Goal: Task Accomplishment & Management: Use online tool/utility

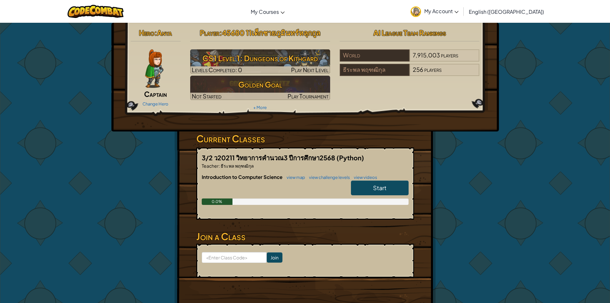
click at [382, 188] on span "Start" at bounding box center [379, 187] width 13 height 7
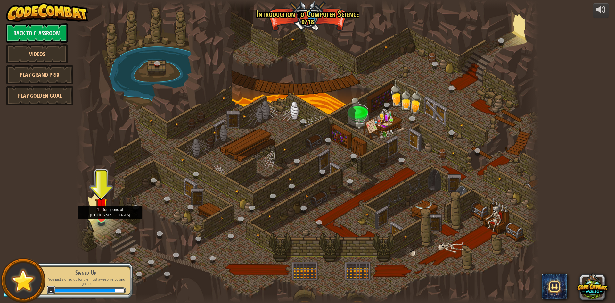
click at [105, 216] on img at bounding box center [101, 204] width 12 height 29
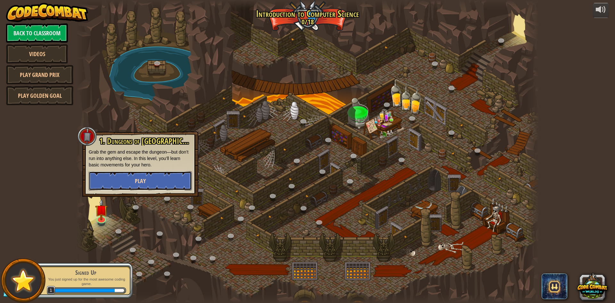
click at [137, 174] on button "Play" at bounding box center [140, 180] width 103 height 19
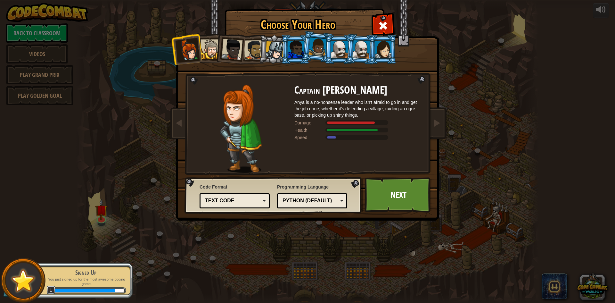
click at [324, 45] on div at bounding box center [317, 46] width 18 height 19
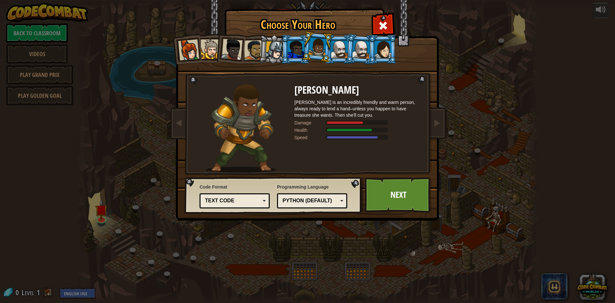
drag, startPoint x: 288, startPoint y: 49, endPoint x: 278, endPoint y: 49, distance: 9.3
click at [284, 49] on li at bounding box center [295, 49] width 29 height 29
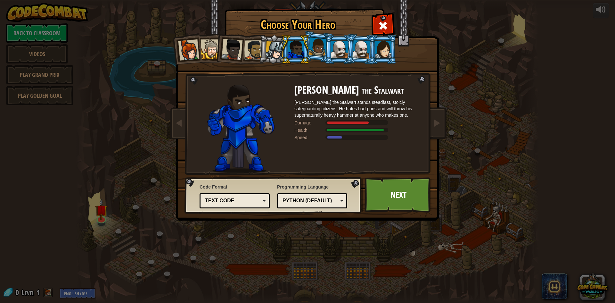
click at [278, 49] on div at bounding box center [274, 50] width 18 height 18
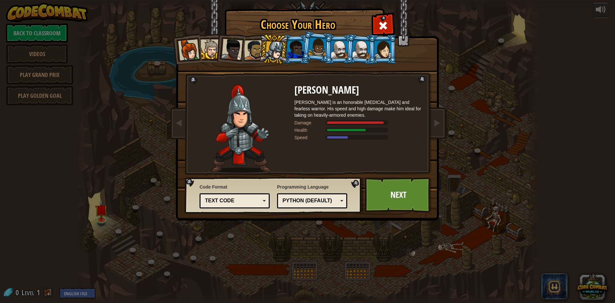
click at [254, 49] on div at bounding box center [254, 50] width 20 height 20
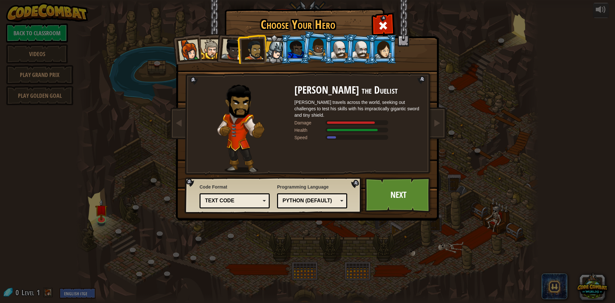
click at [235, 50] on div at bounding box center [231, 49] width 21 height 21
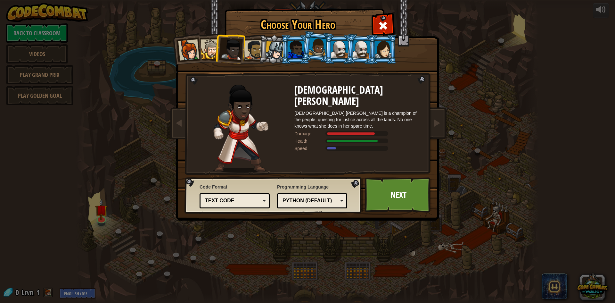
click at [213, 50] on div at bounding box center [210, 49] width 20 height 20
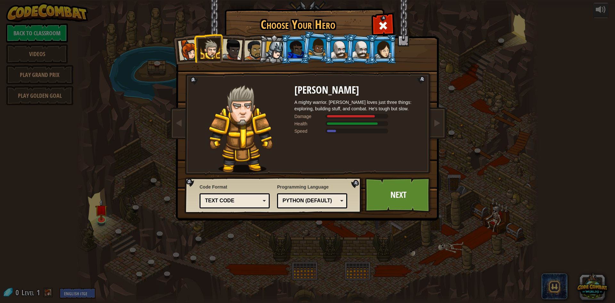
click at [237, 197] on div "Text code" at bounding box center [232, 200] width 55 height 7
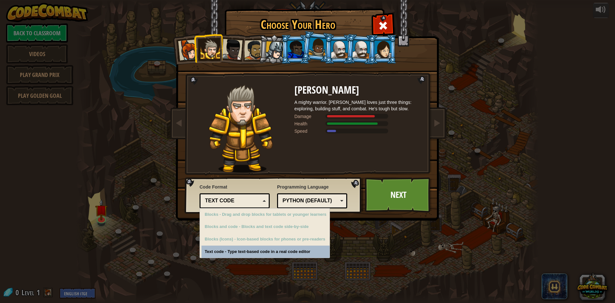
click at [254, 253] on div "Choose Your Hero 0 Captain [PERSON_NAME] is a no-nonsense leader who isn't afra…" at bounding box center [307, 151] width 615 height 303
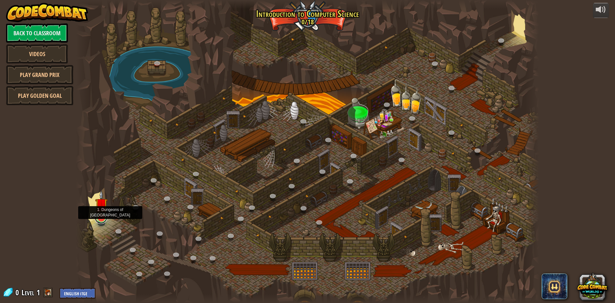
click at [100, 222] on link at bounding box center [100, 217] width 13 height 13
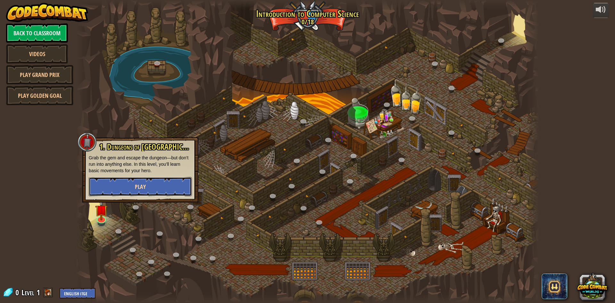
click at [163, 187] on button "Play" at bounding box center [140, 186] width 103 height 19
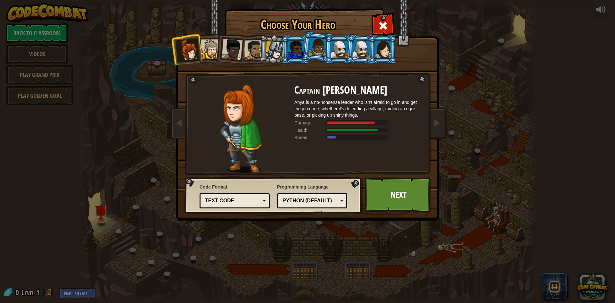
click at [211, 55] on div at bounding box center [210, 49] width 20 height 20
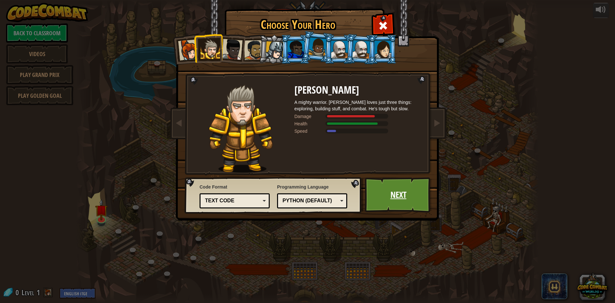
click at [390, 195] on link "Next" at bounding box center [398, 194] width 67 height 35
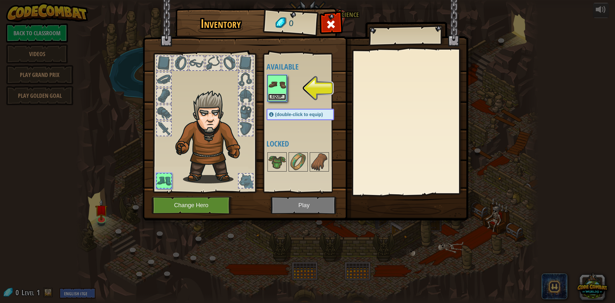
click at [276, 95] on button "Equip" at bounding box center [277, 97] width 18 height 7
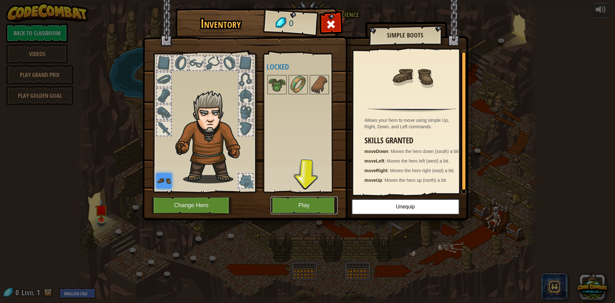
click at [285, 203] on button "Play" at bounding box center [304, 205] width 67 height 18
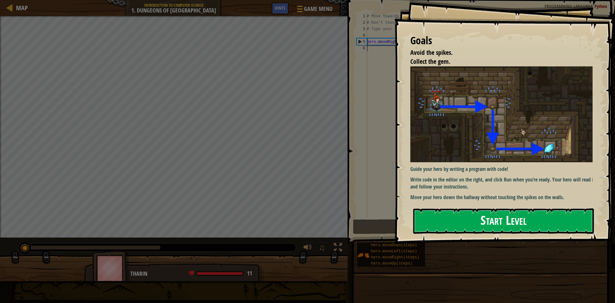
click at [444, 209] on button "Start Level" at bounding box center [503, 220] width 181 height 25
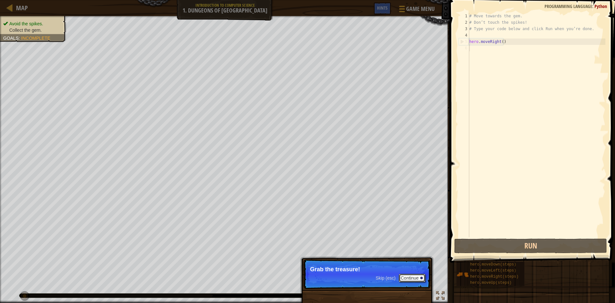
click at [412, 274] on button "Continue" at bounding box center [412, 277] width 27 height 8
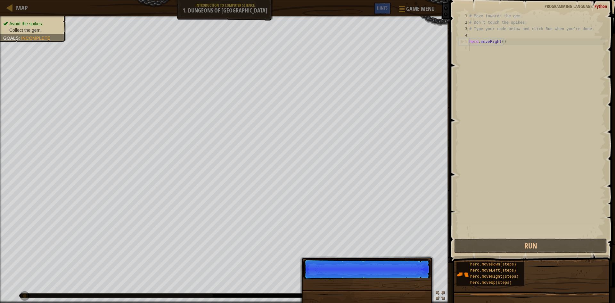
scroll to position [3, 0]
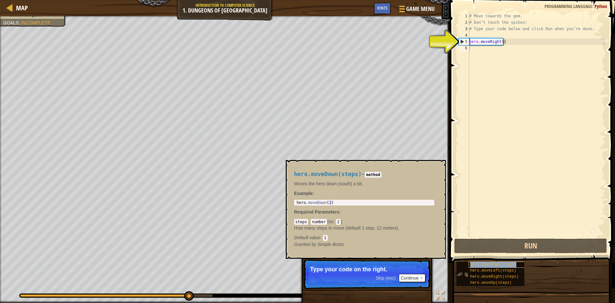
click at [503, 265] on span "hero.moveDown(steps)" at bounding box center [493, 264] width 46 height 4
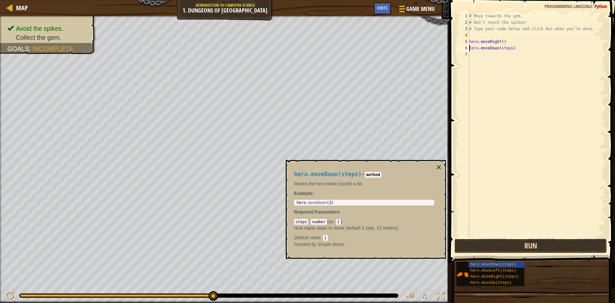
click at [483, 246] on button "Run" at bounding box center [530, 245] width 153 height 15
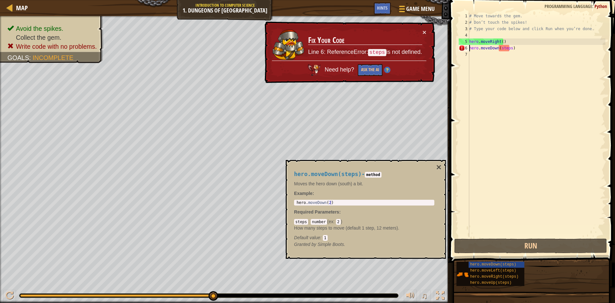
click at [509, 50] on div "# Move towards the gem. # Don’t touch the spikes! # Type your code below and cl…" at bounding box center [536, 131] width 137 height 237
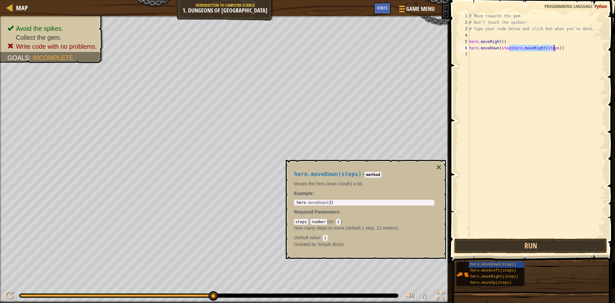
click at [509, 46] on div "# Move towards the gem. # Don’t touch the spikes! # Type your code below and cl…" at bounding box center [536, 125] width 137 height 224
click at [488, 249] on button "Run" at bounding box center [530, 245] width 153 height 15
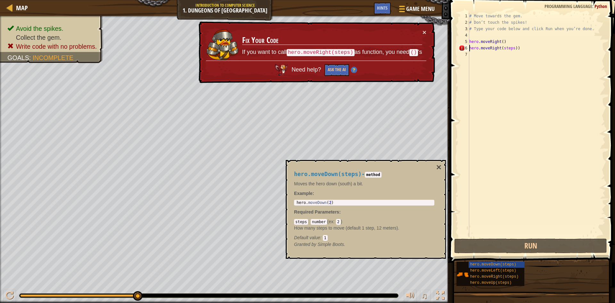
click at [519, 49] on div "# Move towards the gem. # Don’t touch the spikes! # Type your code below and cl…" at bounding box center [536, 131] width 137 height 237
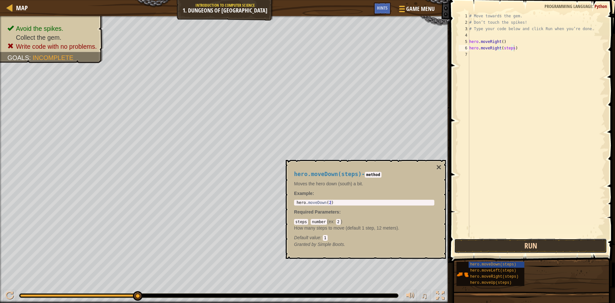
click at [508, 250] on button "Run" at bounding box center [530, 245] width 153 height 15
click at [523, 242] on button "Run" at bounding box center [530, 245] width 153 height 15
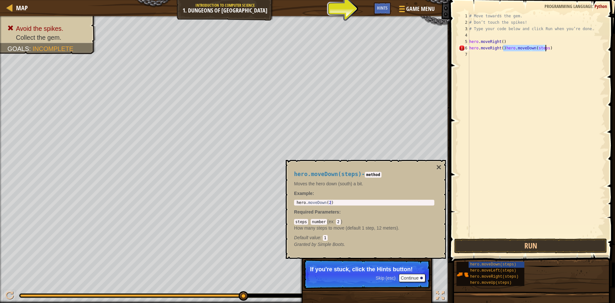
click at [504, 48] on div "# Move towards the gem. # Don’t touch the spikes! # Type your code below and cl…" at bounding box center [536, 125] width 137 height 224
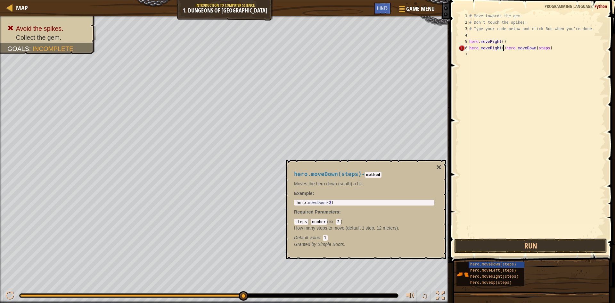
click at [502, 51] on div "# Move towards the gem. # Don’t touch the spikes! # Type your code below and cl…" at bounding box center [536, 131] width 137 height 237
click at [509, 49] on div "# Move towards the gem. # Don’t touch the spikes! # Type your code below and cl…" at bounding box center [536, 131] width 137 height 237
click at [504, 248] on button "Run" at bounding box center [530, 245] width 153 height 15
click at [509, 54] on div "# Move towards the gem. # Don’t touch the spikes! # Type your code below and cl…" at bounding box center [536, 131] width 137 height 237
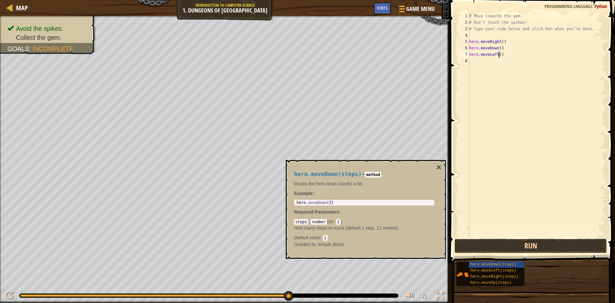
click at [522, 244] on button "Run" at bounding box center [530, 245] width 153 height 15
click at [502, 54] on div "# Move towards the gem. # Don’t touch the spikes! # Type your code below and cl…" at bounding box center [536, 125] width 137 height 224
click at [511, 56] on div "# Move towards the gem. # Don’t touch the spikes! # Type your code below and cl…" at bounding box center [536, 131] width 137 height 237
type textarea "hero.moveRight()"
click at [489, 246] on button "Run" at bounding box center [530, 245] width 153 height 15
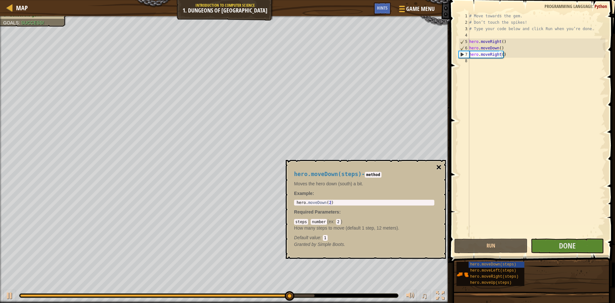
click at [436, 166] on button "×" at bounding box center [438, 167] width 5 height 9
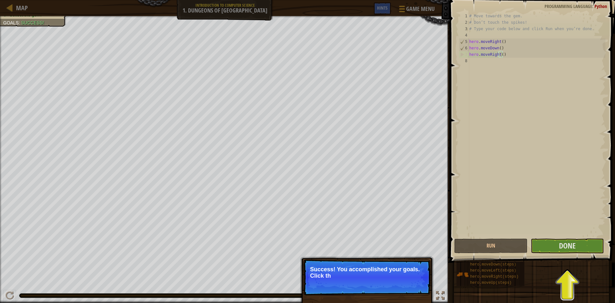
drag, startPoint x: 342, startPoint y: 282, endPoint x: 457, endPoint y: 302, distance: 116.3
click at [343, 282] on p "Success! You accomplished your goals. Click th" at bounding box center [366, 277] width 127 height 36
click at [579, 239] on button "Done" at bounding box center [567, 245] width 73 height 15
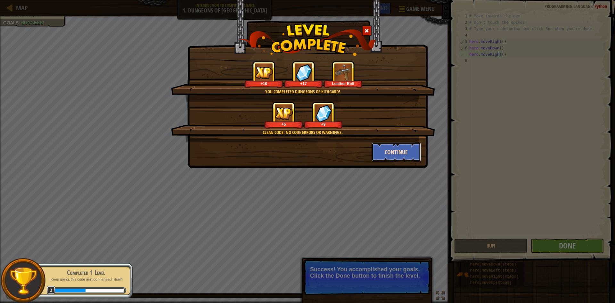
click at [379, 155] on button "Continue" at bounding box center [396, 151] width 50 height 19
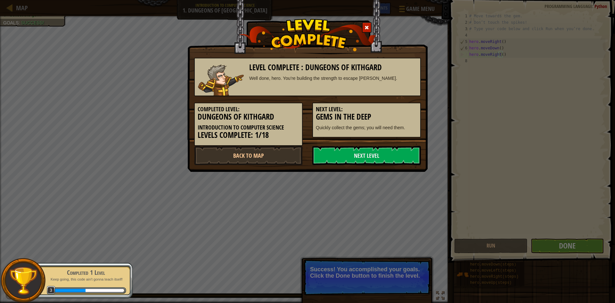
click at [378, 155] on link "Next Level" at bounding box center [366, 155] width 109 height 19
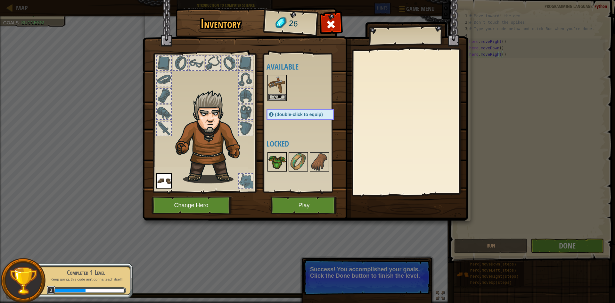
click at [281, 163] on img at bounding box center [277, 162] width 18 height 18
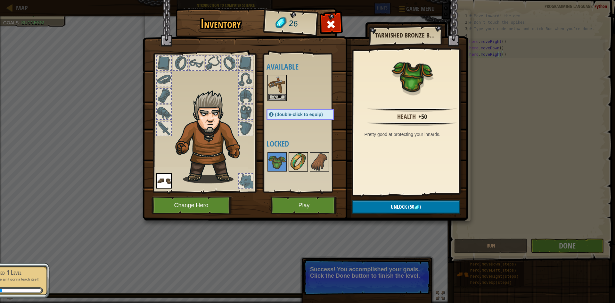
click at [303, 164] on img at bounding box center [298, 162] width 18 height 18
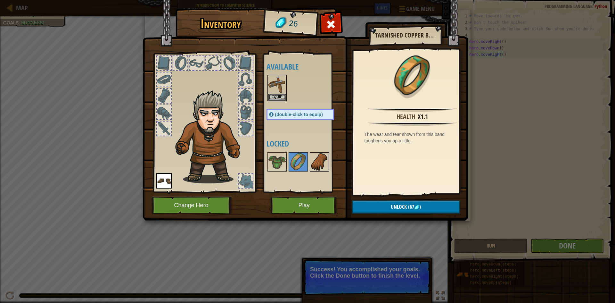
click at [311, 160] on img at bounding box center [319, 162] width 18 height 18
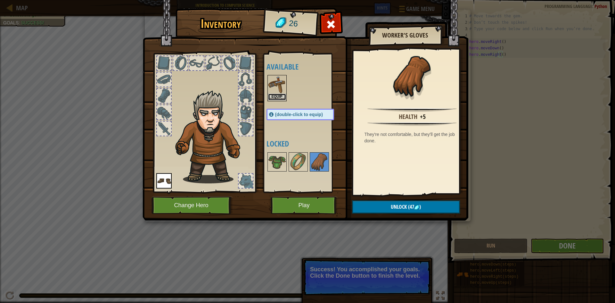
click at [274, 95] on button "Equip" at bounding box center [277, 97] width 18 height 7
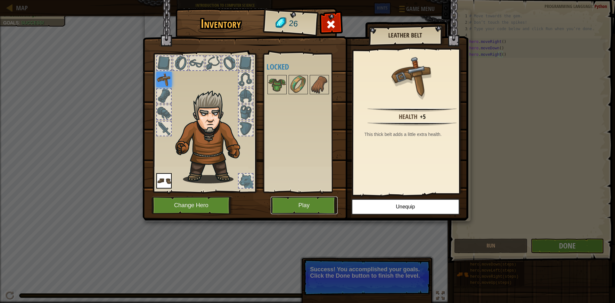
click at [296, 208] on button "Play" at bounding box center [304, 205] width 67 height 18
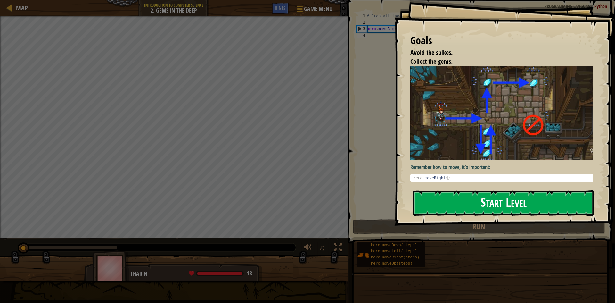
click at [444, 205] on button "Start Level" at bounding box center [503, 202] width 181 height 25
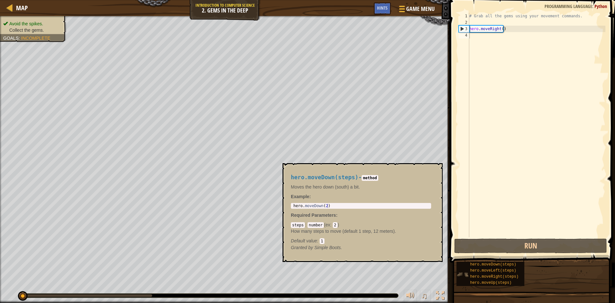
click at [463, 273] on img at bounding box center [462, 274] width 12 height 12
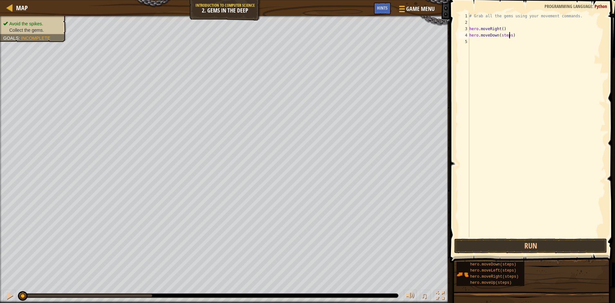
click at [509, 36] on div "# Grab all the gems using your movement commands. hero . moveRight ( ) hero . m…" at bounding box center [536, 131] width 137 height 237
type textarea "hero.moveDown()"
click at [470, 32] on div "# Grab all the gems using your movement commands. hero . moveRight ( ) hero . m…" at bounding box center [536, 131] width 137 height 237
click at [490, 59] on div "# Grab all the gems using your movement commands. hero . moveRight ( ) hero . m…" at bounding box center [536, 131] width 137 height 237
click at [480, 249] on button "Run" at bounding box center [530, 245] width 153 height 15
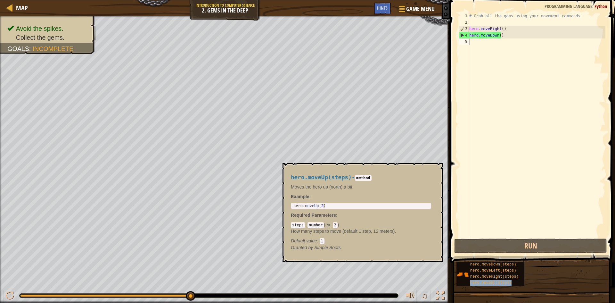
type textarea "hero.moveUp(steps)"
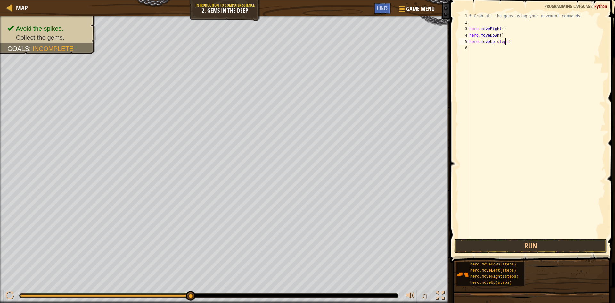
click at [506, 44] on div "# Grab all the gems using your movement commands. hero . moveRight ( ) hero . m…" at bounding box center [536, 131] width 137 height 237
click at [486, 117] on div "# Grab all the gems using your movement commands. hero . moveRight ( ) hero . m…" at bounding box center [536, 131] width 137 height 237
click at [505, 42] on div "# Grab all the gems using your movement commands. hero . moveRight ( ) hero . m…" at bounding box center [536, 131] width 137 height 237
click at [482, 245] on button "Run" at bounding box center [530, 245] width 153 height 15
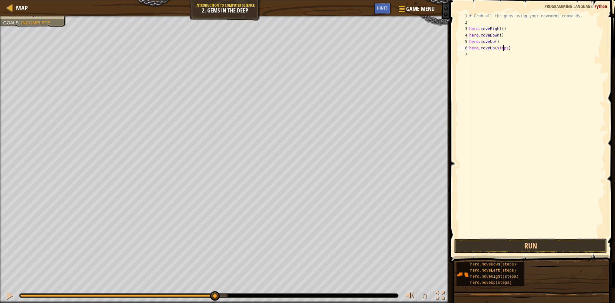
click at [504, 50] on div "# Grab all the gems using your movement commands. hero . moveRight ( ) hero . m…" at bounding box center [536, 131] width 137 height 237
click at [504, 51] on div "# Grab all the gems using your movement commands. hero . moveRight ( ) hero . m…" at bounding box center [536, 131] width 137 height 237
click at [511, 54] on div "# Grab all the gems using your movement commands. hero . moveRight ( ) hero . m…" at bounding box center [536, 131] width 137 height 237
click at [508, 62] on div "# Grab all the gems using your movement commands. hero . moveRight ( ) hero . m…" at bounding box center [536, 131] width 137 height 237
click at [510, 64] on div "# Grab all the gems using your movement commands. hero . moveRight ( ) hero . m…" at bounding box center [536, 131] width 137 height 237
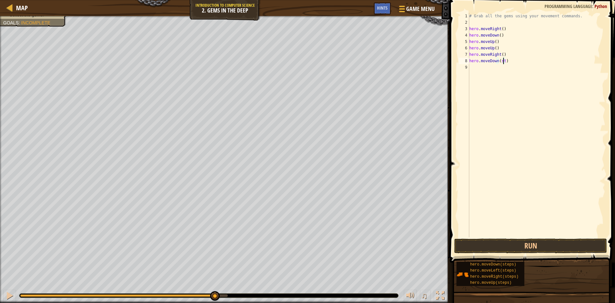
type textarea "hero.moveDown()"
click at [499, 243] on button "Run" at bounding box center [530, 245] width 153 height 15
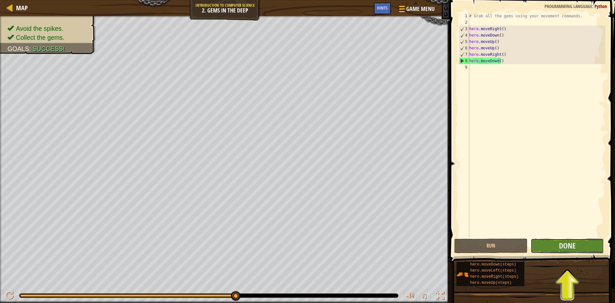
click at [583, 247] on button "Done" at bounding box center [567, 245] width 73 height 15
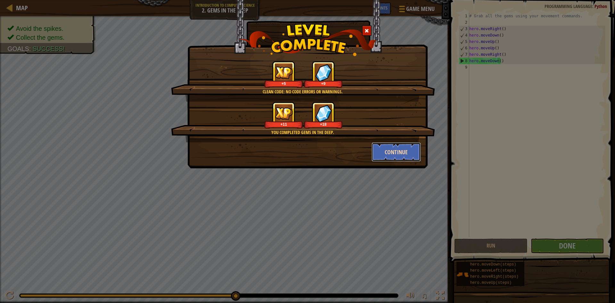
click at [401, 153] on button "Continue" at bounding box center [396, 151] width 50 height 19
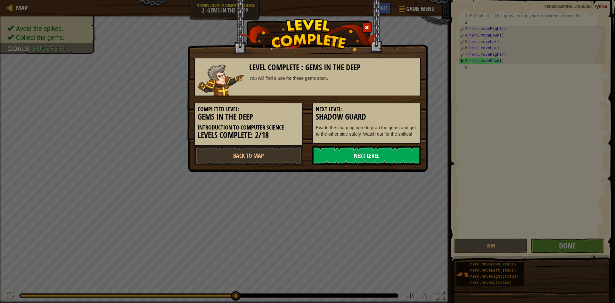
click at [401, 154] on link "Next Level" at bounding box center [366, 155] width 109 height 19
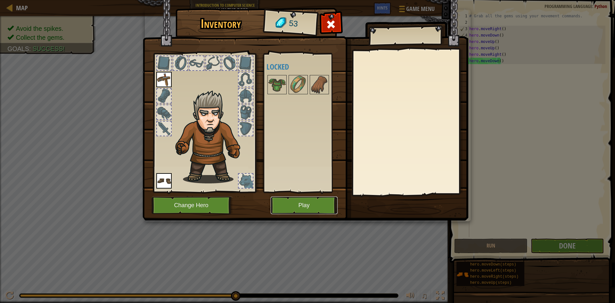
click at [297, 206] on button "Play" at bounding box center [304, 205] width 67 height 18
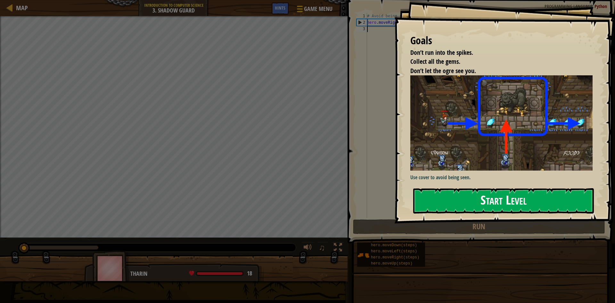
click at [470, 202] on button "Start Level" at bounding box center [503, 200] width 181 height 25
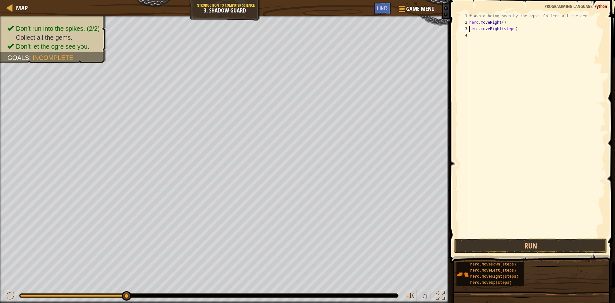
click at [511, 30] on div "# Avoid being seen by the ogre. Collect all the gems. hero . moveRight ( ) hero…" at bounding box center [536, 131] width 137 height 237
drag, startPoint x: 471, startPoint y: 29, endPoint x: 504, endPoint y: 32, distance: 33.5
click at [504, 32] on div "# Avoid being seen by the ogre. Collect all the gems. hero . moveRight ( ) hero…" at bounding box center [536, 131] width 137 height 237
type textarea "hero.moveRight()"
paste textarea
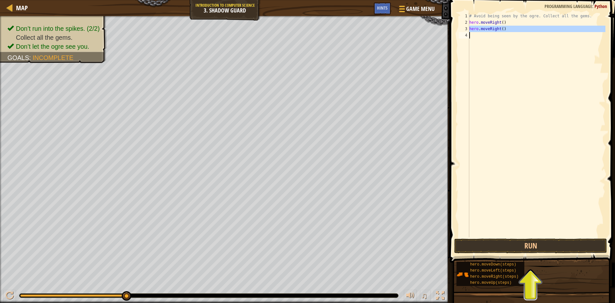
drag, startPoint x: 469, startPoint y: 29, endPoint x: 486, endPoint y: 33, distance: 17.6
click at [486, 33] on div "1 2 3 4 # Avoid being seen by the ogre. Collect all the gems. hero . moveRight …" at bounding box center [531, 125] width 148 height 224
type textarea "hero.moveRight()"
paste textarea
click at [511, 37] on div "# Avoid being seen by the ogre. Collect all the gems. hero . moveRight ( ) hero…" at bounding box center [536, 131] width 137 height 237
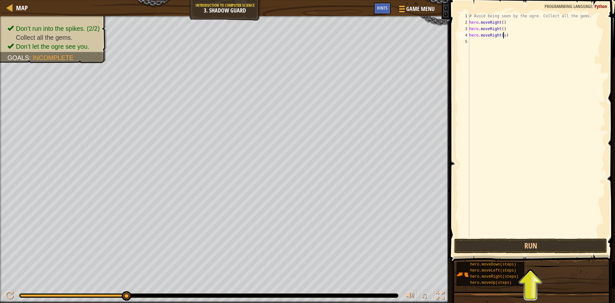
type textarea "hero.moveRight()"
click at [519, 244] on button "Run" at bounding box center [530, 245] width 153 height 15
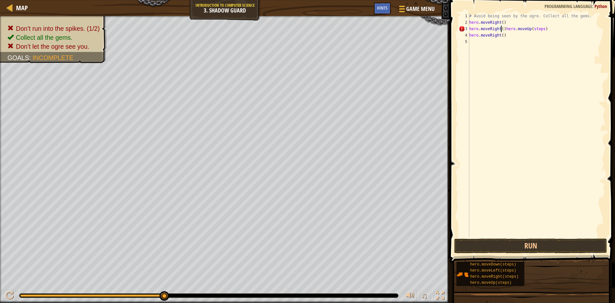
drag, startPoint x: 502, startPoint y: 29, endPoint x: 505, endPoint y: 33, distance: 4.8
click at [502, 30] on div "# Avoid being seen by the ogre. Collect all the gems. hero . moveRight ( ) hero…" at bounding box center [536, 131] width 137 height 237
click at [505, 33] on div "# Avoid being seen by the ogre. Collect all the gems. hero . moveRight ( ) hero…" at bounding box center [536, 131] width 137 height 237
click at [503, 30] on div "# Avoid being seen by the ogre. Collect all the gems. hero . moveRight ( ) hero…" at bounding box center [536, 131] width 137 height 237
type textarea "hero.moveUp(steps)"
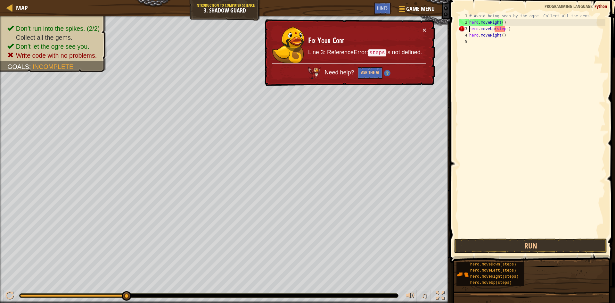
click at [507, 31] on div "# Avoid being seen by the ogre. Collect all the gems. hero . moveRight ( ) hero…" at bounding box center [536, 131] width 137 height 237
click at [505, 31] on div "# Avoid being seen by the ogre. Collect all the gems. hero . moveRight ( ) hero…" at bounding box center [536, 131] width 137 height 237
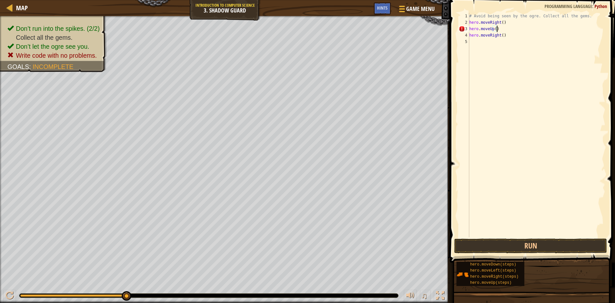
scroll to position [3, 2]
click at [509, 41] on div "# Avoid being seen by the ogre. Collect all the gems. hero . moveRight ( ) hero…" at bounding box center [536, 131] width 137 height 237
click at [512, 49] on div "# Avoid being seen by the ogre. Collect all the gems. hero . moveRight ( ) hero…" at bounding box center [536, 131] width 137 height 237
type textarea "hero.moveRight()"
click at [501, 242] on button "Run" at bounding box center [530, 245] width 153 height 15
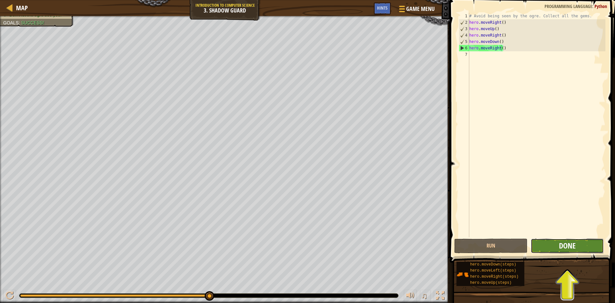
click at [565, 245] on span "Done" at bounding box center [567, 245] width 17 height 10
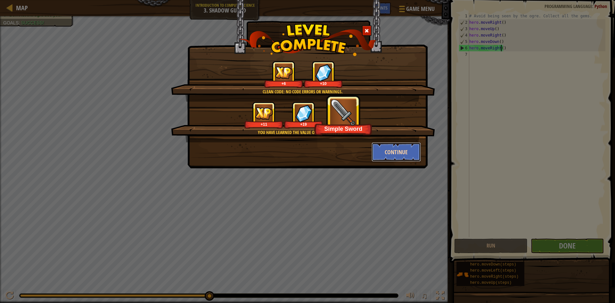
click at [392, 156] on button "Continue" at bounding box center [396, 151] width 50 height 19
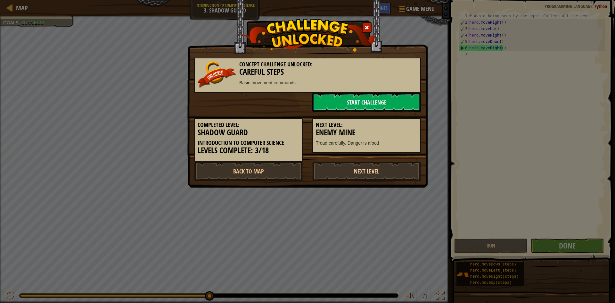
click at [353, 171] on link "Next Level" at bounding box center [366, 170] width 109 height 19
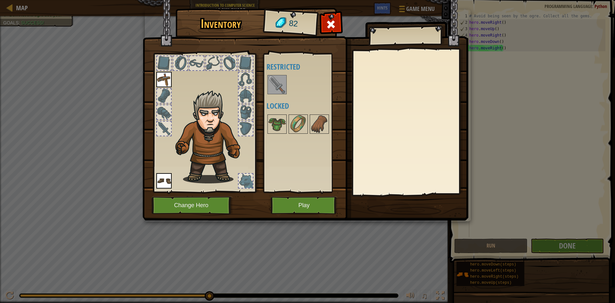
click at [281, 84] on img at bounding box center [277, 85] width 18 height 18
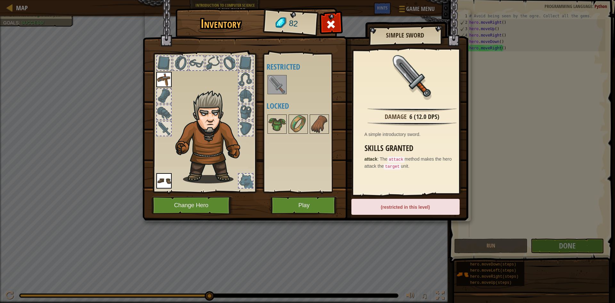
click at [390, 207] on div "(restricted in this level)" at bounding box center [405, 207] width 108 height 16
click at [395, 204] on div "(restricted in this level)" at bounding box center [405, 207] width 108 height 16
drag, startPoint x: 274, startPoint y: 84, endPoint x: 213, endPoint y: 85, distance: 61.2
click at [213, 85] on div "Inventory 82 Available Equip Equip (double-click to equip) Restricted Locked Si…" at bounding box center [308, 115] width 326 height 211
click at [281, 118] on img at bounding box center [277, 124] width 18 height 18
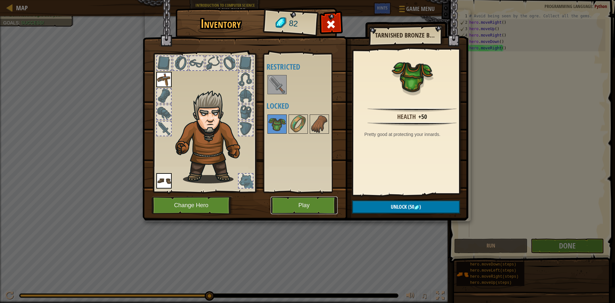
click at [306, 204] on button "Play" at bounding box center [304, 205] width 67 height 18
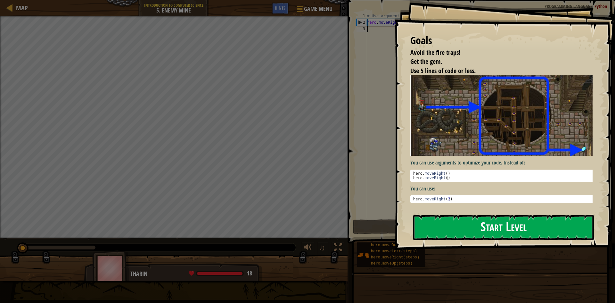
click at [463, 228] on button "Start Level" at bounding box center [503, 227] width 181 height 25
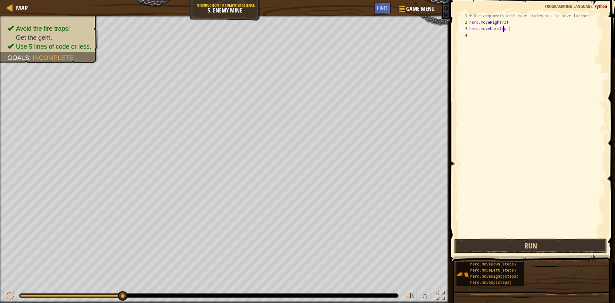
drag, startPoint x: 504, startPoint y: 29, endPoint x: 508, endPoint y: 32, distance: 5.2
click at [507, 31] on div "# Use arguments with move statements to move farther. hero . moveRight ( 3 ) he…" at bounding box center [536, 131] width 137 height 237
click at [505, 28] on div "# Use arguments with move statements to move farther. hero . moveRight ( 3 ) he…" at bounding box center [536, 131] width 137 height 237
type textarea "hero.moveUp(1)"
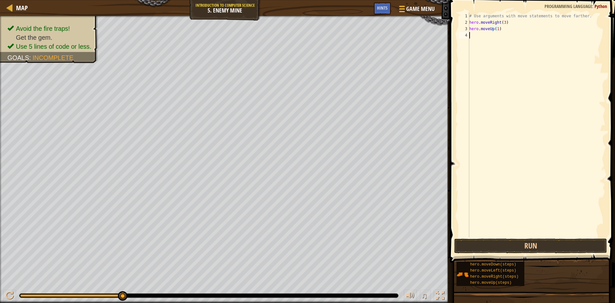
click at [485, 41] on div "# Use arguments with move statements to move farther. hero . moveRight ( 3 ) he…" at bounding box center [536, 131] width 137 height 237
click at [511, 33] on div "# Use arguments with move statements to move farther. hero . moveRight ( 3 ) he…" at bounding box center [536, 131] width 137 height 237
click at [509, 41] on div "# Use arguments with move statements to move farther. hero . moveRight ( 3 ) he…" at bounding box center [536, 131] width 137 height 237
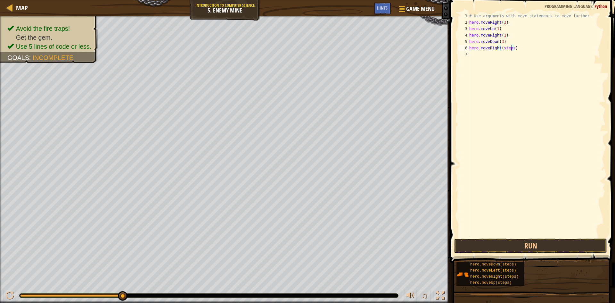
click at [512, 50] on div "# Use arguments with move statements to move farther. hero . moveRight ( 3 ) he…" at bounding box center [536, 131] width 137 height 237
type textarea "hero.moveRight(2)"
click at [507, 242] on button "Run" at bounding box center [530, 245] width 153 height 15
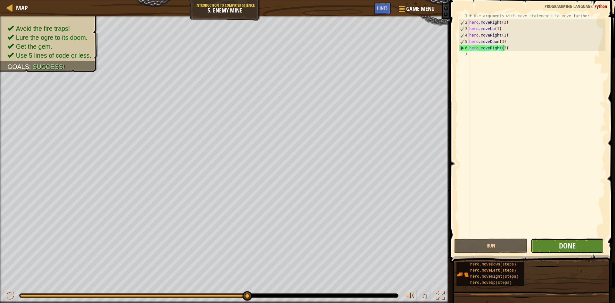
click at [552, 250] on button "Done" at bounding box center [567, 245] width 73 height 15
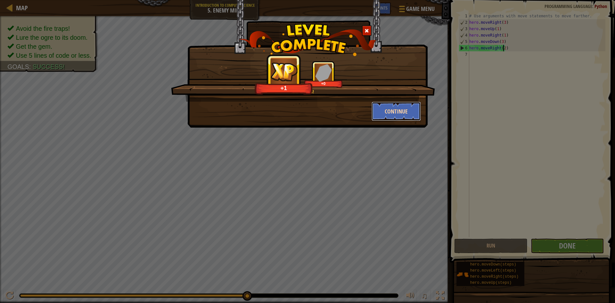
click at [396, 111] on button "Continue" at bounding box center [396, 111] width 50 height 19
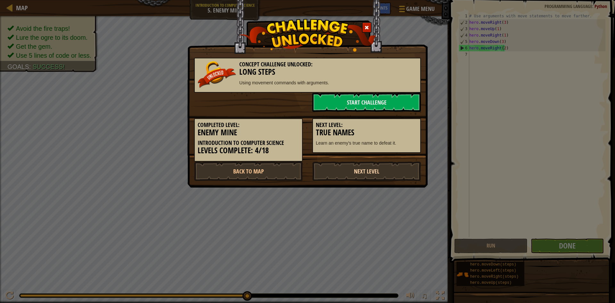
click at [363, 170] on link "Next Level" at bounding box center [366, 170] width 109 height 19
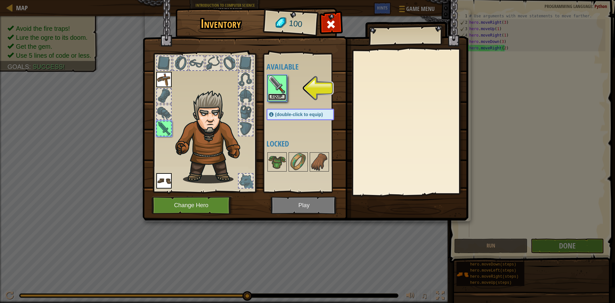
click at [283, 97] on button "Equip" at bounding box center [277, 97] width 18 height 7
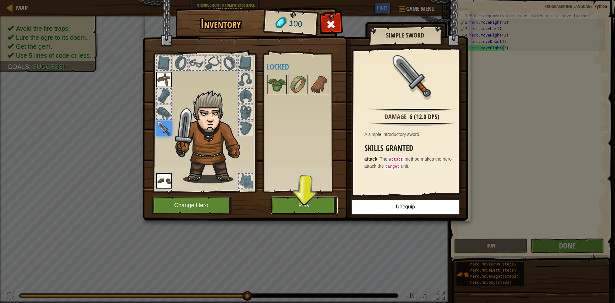
click at [305, 204] on button "Play" at bounding box center [304, 205] width 67 height 18
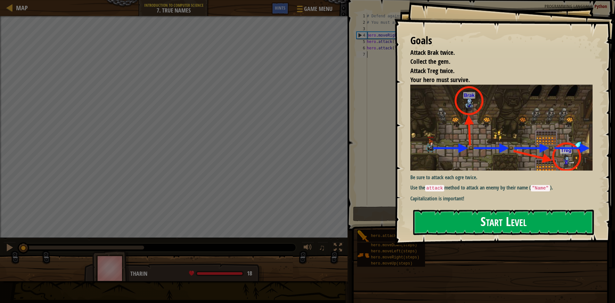
click at [442, 224] on button "Start Level" at bounding box center [503, 221] width 181 height 25
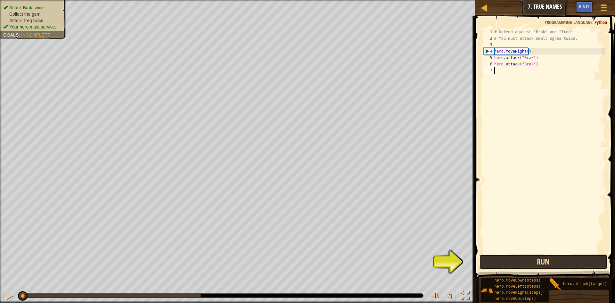
click at [552, 260] on button "Run" at bounding box center [543, 261] width 128 height 15
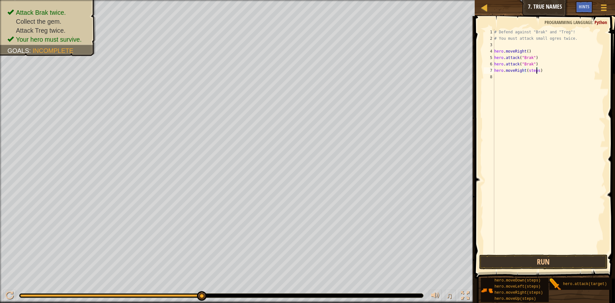
click at [537, 71] on div "# Defend against "Brak" and "Treg"! # You must attack small ogres twice. hero .…" at bounding box center [549, 147] width 112 height 237
click at [535, 77] on div "# Defend against "Brak" and "Treg"! # You must attack small ogres twice. hero .…" at bounding box center [550, 147] width 110 height 237
click at [533, 78] on div "# Defend against "Brak" and "Treg"! # You must attack small ogres twice. hero .…" at bounding box center [550, 147] width 110 height 237
click at [534, 79] on div "# Defend against "Brak" and "Treg"! # You must attack small ogres twice. hero .…" at bounding box center [550, 147] width 110 height 237
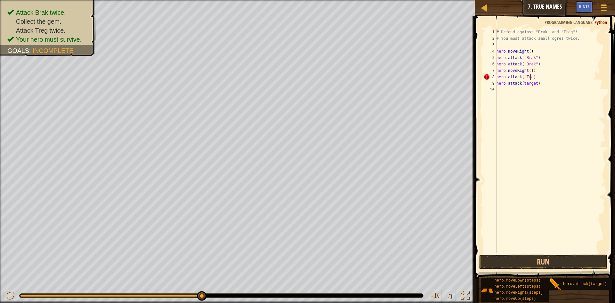
scroll to position [3, 3]
click at [533, 86] on div "# Defend against "Brak" and "Treg"! # You must attack small ogres twice. hero .…" at bounding box center [550, 147] width 110 height 237
click at [535, 86] on div "# Defend against "Brak" and "Treg"! # You must attack small ogres twice. hero .…" at bounding box center [550, 147] width 110 height 237
type textarea "hero.attack("Treg")"
click at [559, 262] on button "Run" at bounding box center [543, 261] width 128 height 15
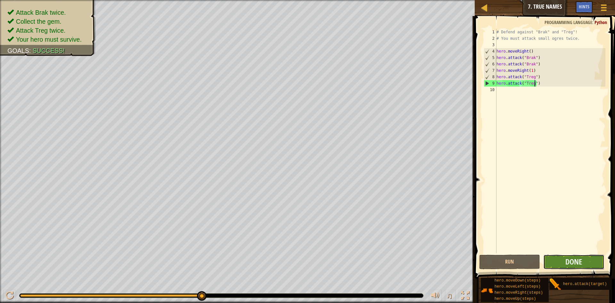
click at [584, 258] on button "Done" at bounding box center [573, 261] width 61 height 15
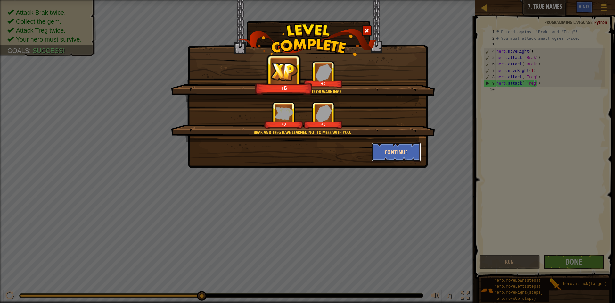
click at [401, 149] on button "Continue" at bounding box center [396, 151] width 50 height 19
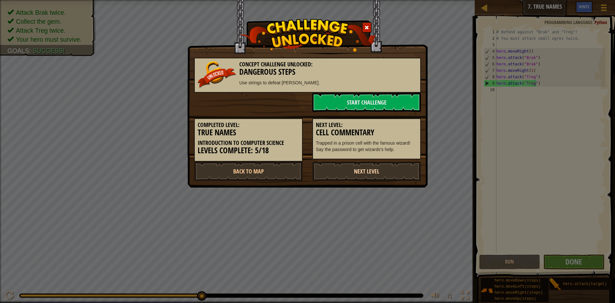
click at [363, 166] on link "Next Level" at bounding box center [366, 170] width 109 height 19
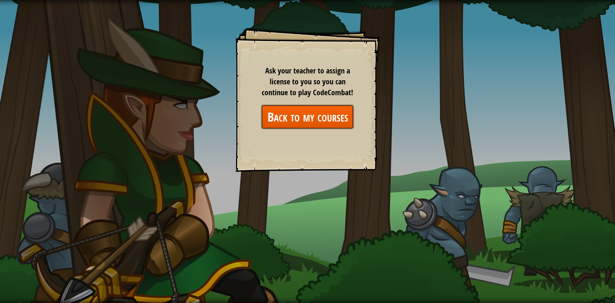
click at [331, 121] on link "Back to my courses" at bounding box center [307, 116] width 93 height 25
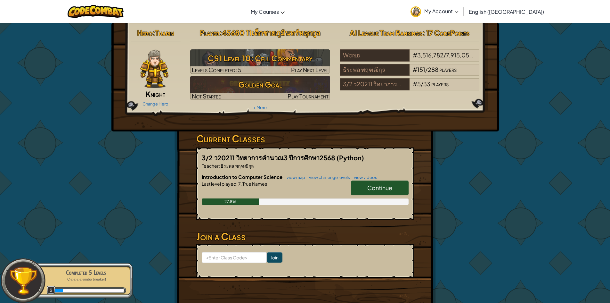
click at [376, 184] on link "Continue" at bounding box center [380, 187] width 58 height 15
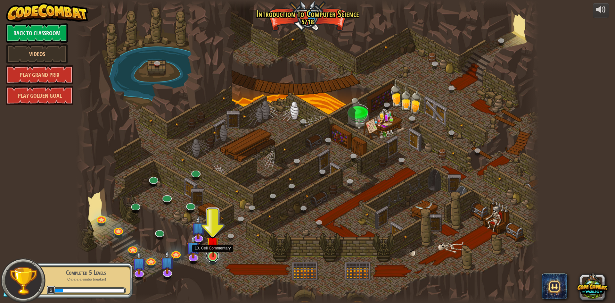
click at [213, 258] on link at bounding box center [212, 255] width 13 height 13
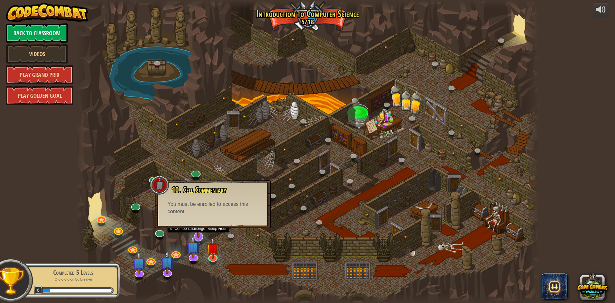
click at [201, 229] on img at bounding box center [198, 221] width 13 height 31
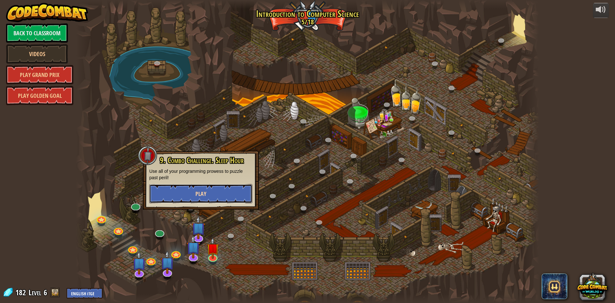
click at [204, 188] on button "Play" at bounding box center [200, 193] width 103 height 19
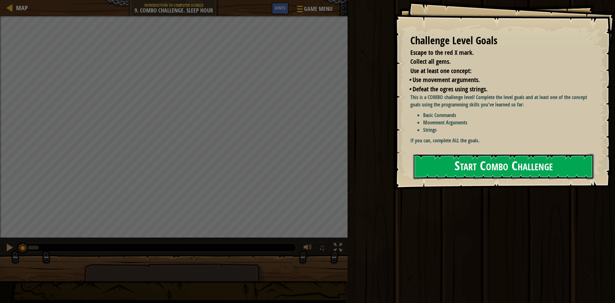
click at [447, 154] on button "Start Combo Challenge" at bounding box center [503, 166] width 181 height 25
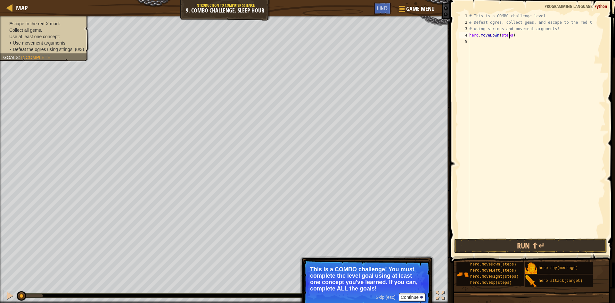
click at [510, 36] on div "# This is a COMBO challenge level. # Defeat [PERSON_NAME], collect gems, and es…" at bounding box center [536, 131] width 137 height 237
click at [526, 38] on div "# This is a COMBO challenge level. # Defeat [PERSON_NAME], collect gems, and es…" at bounding box center [536, 131] width 137 height 237
click at [509, 241] on button "Run ⇧↵" at bounding box center [530, 245] width 153 height 15
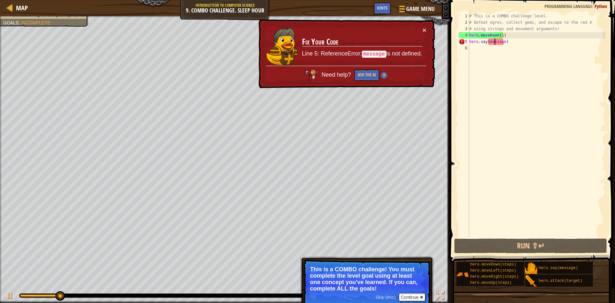
click at [495, 41] on div "# This is a COMBO challenge level. # Defeat [PERSON_NAME], collect gems, and es…" at bounding box center [536, 131] width 137 height 237
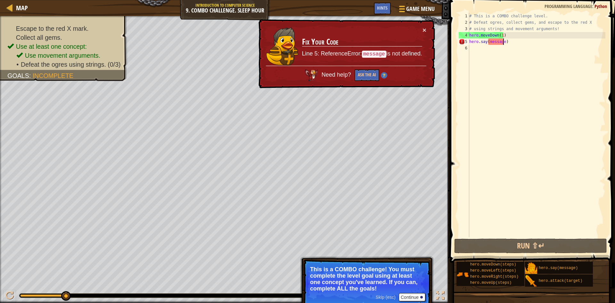
click at [503, 43] on div "# This is a COMBO challenge level. # Defeat [PERSON_NAME], collect gems, and es…" at bounding box center [536, 131] width 137 height 237
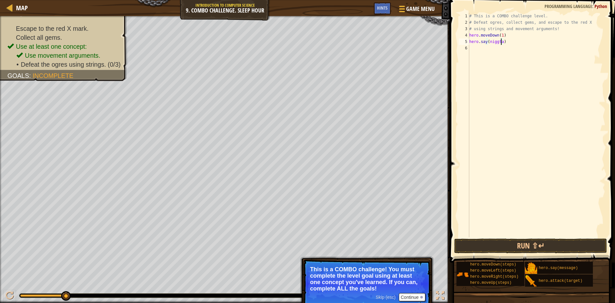
scroll to position [3, 2]
click at [503, 244] on button "Run ⇧↵" at bounding box center [530, 245] width 153 height 15
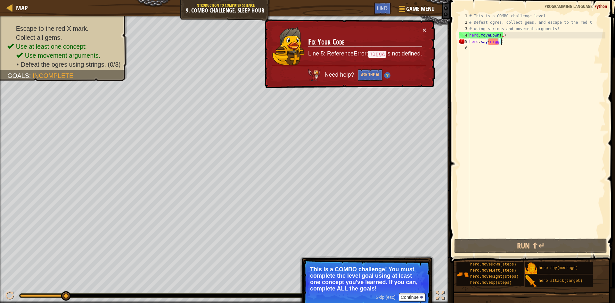
click at [512, 45] on div "# This is a COMBO challenge level. # Defeat [PERSON_NAME], collect gems, and es…" at bounding box center [536, 131] width 137 height 237
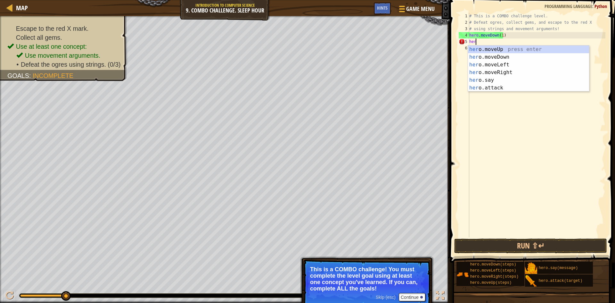
scroll to position [3, 0]
type textarea "h"
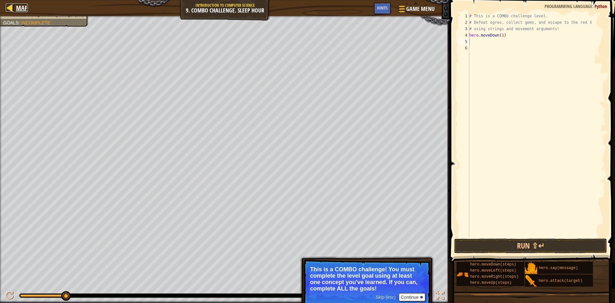
click at [14, 7] on link "Map" at bounding box center [20, 8] width 15 height 9
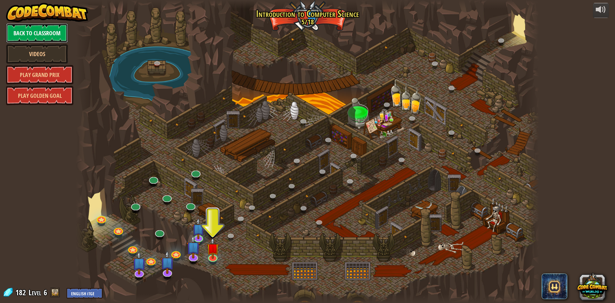
click at [52, 35] on link "Back to Classroom" at bounding box center [37, 32] width 62 height 19
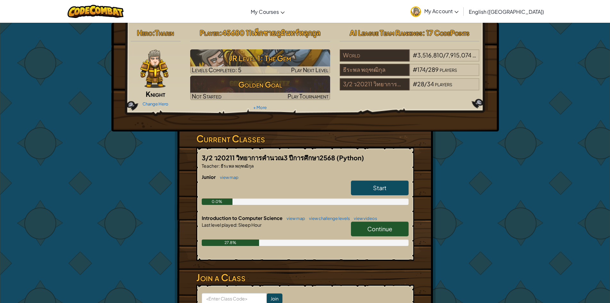
click at [368, 188] on link "Start" at bounding box center [380, 187] width 58 height 15
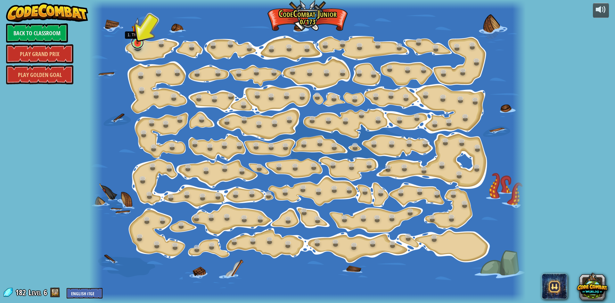
click at [138, 44] on link at bounding box center [137, 42] width 13 height 13
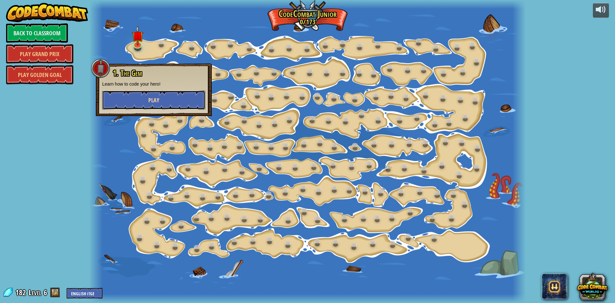
click at [162, 103] on button "Play" at bounding box center [153, 99] width 103 height 19
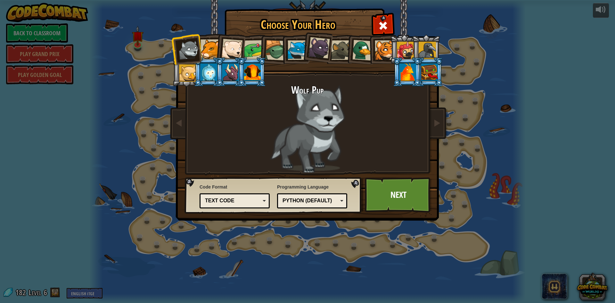
click at [404, 67] on div at bounding box center [407, 71] width 17 height 17
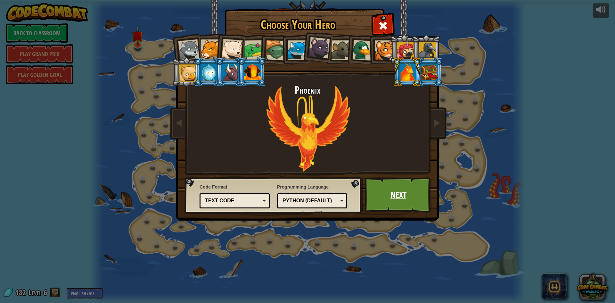
click at [396, 187] on link "Next" at bounding box center [398, 194] width 67 height 35
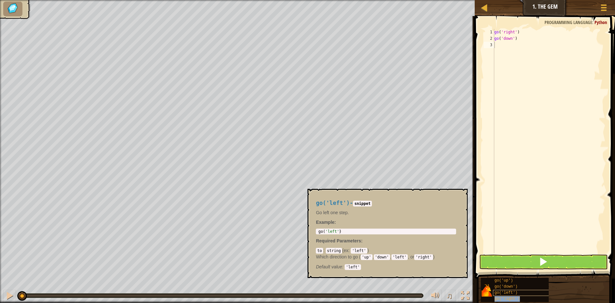
type textarea "go('right')"
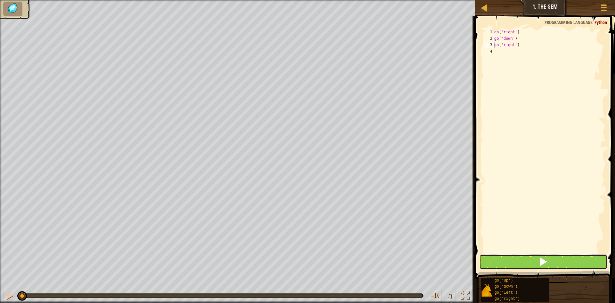
click at [495, 259] on button at bounding box center [543, 261] width 128 height 15
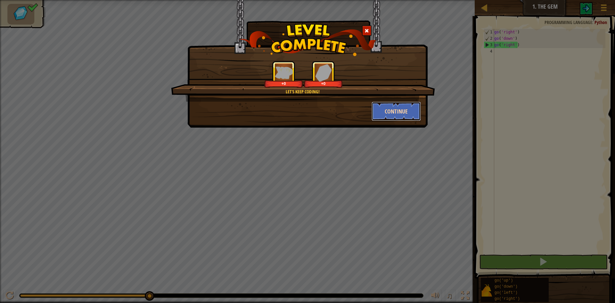
click at [393, 110] on button "Continue" at bounding box center [396, 111] width 50 height 19
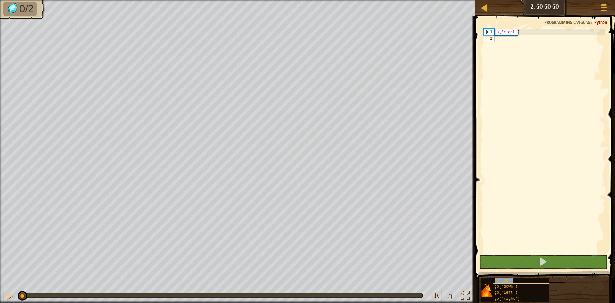
click at [525, 277] on div "go('up') go('down') go('left') go('right')" at bounding box center [545, 289] width 130 height 25
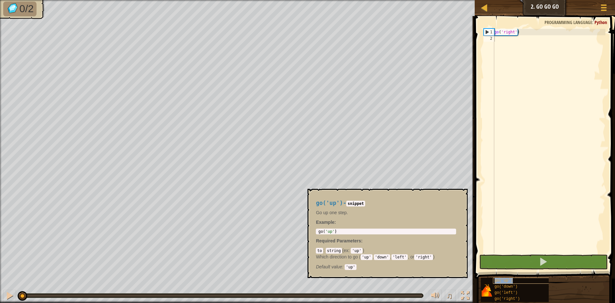
click at [521, 277] on div "go('up')" at bounding box center [523, 280] width 61 height 6
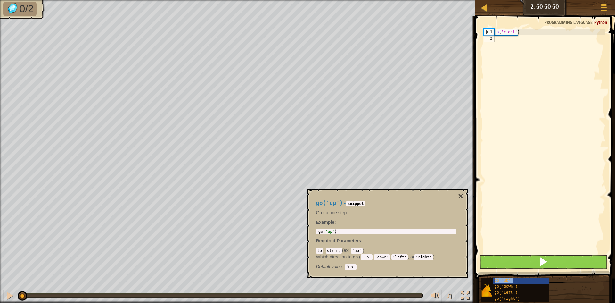
type textarea "go('up')"
click at [525, 298] on div "go('right')" at bounding box center [523, 299] width 61 height 6
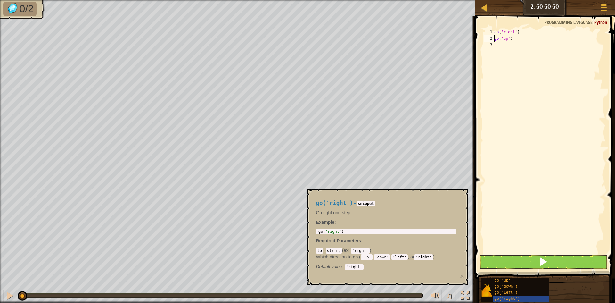
click at [504, 47] on div "go ( 'right' ) go ( 'up' )" at bounding box center [549, 147] width 112 height 237
click at [518, 298] on div "go('right')" at bounding box center [523, 299] width 61 height 6
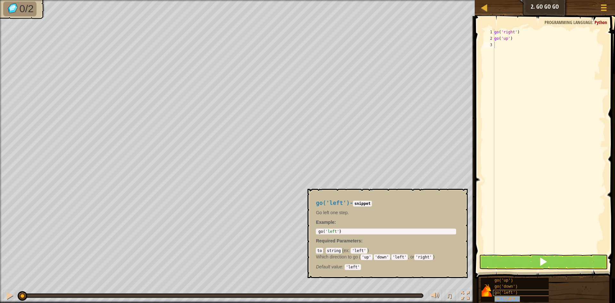
type textarea "go('right')"
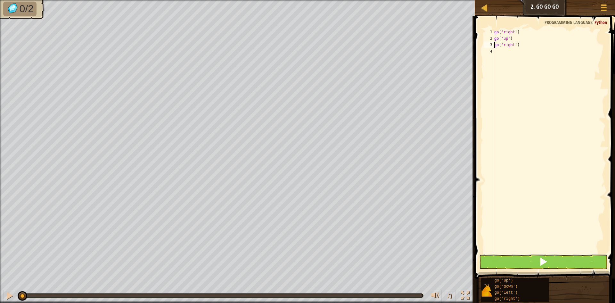
click at [513, 52] on div "go ( 'right' ) go ( 'up' ) go ( 'right' )" at bounding box center [549, 147] width 112 height 237
click at [517, 46] on div "go ( 'right' ) go ( 'up' ) go ( 'right' ) go ( 'right' )" at bounding box center [549, 141] width 112 height 224
type textarea "go('right')"
click at [489, 255] on button at bounding box center [543, 261] width 128 height 15
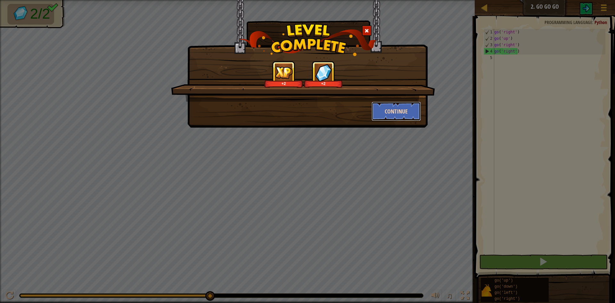
click at [401, 111] on button "Continue" at bounding box center [396, 111] width 50 height 19
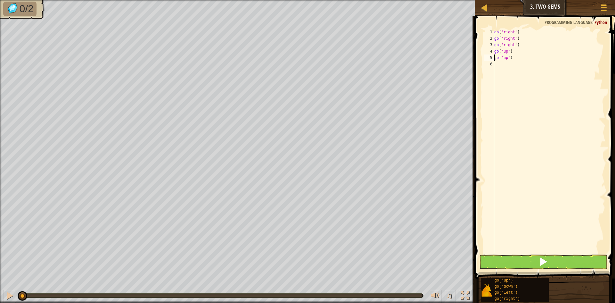
click at [506, 59] on div "go ( 'right' ) go ( 'right' ) go ( 'right' ) go ( 'up' ) go ( 'up' )" at bounding box center [549, 147] width 112 height 237
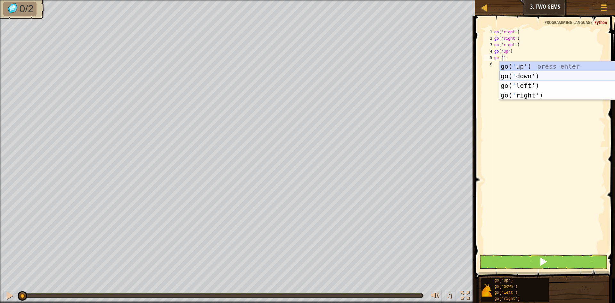
click at [511, 77] on div "go( ' up') press enter go( ' down') press enter go( ' left') press enter go( ' …" at bounding box center [559, 90] width 121 height 58
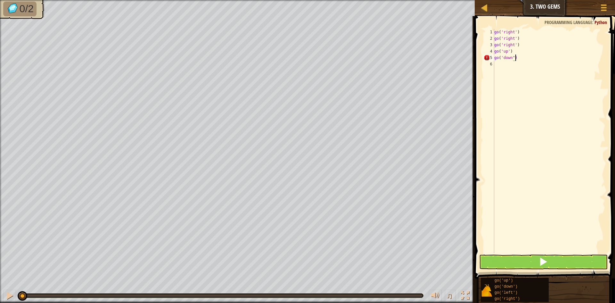
scroll to position [3, 2]
click at [512, 56] on div "go ( 'right' ) go ( 'right' ) go ( 'right' ) go ( 'up' ) go ( 'down")" at bounding box center [549, 147] width 112 height 237
click at [515, 58] on div "go ( 'right' ) go ( 'right' ) go ( 'right' ) go ( 'up' ) go ( 'down")" at bounding box center [549, 147] width 112 height 237
click at [512, 58] on div "go ( 'right' ) go ( 'right' ) go ( 'right' ) go ( 'up' ) go ( 'down")" at bounding box center [549, 147] width 112 height 237
click at [514, 60] on div "go ( 'right' ) go ( 'right' ) go ( 'right' ) go ( 'up' ) go ( 'down")" at bounding box center [549, 147] width 112 height 237
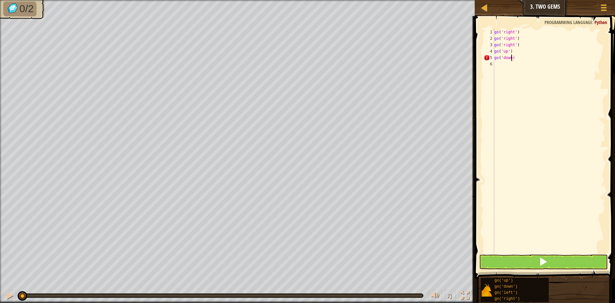
type textarea "go('down')"
click at [510, 91] on div "go ( 'right' ) go ( 'right' ) go ( 'right' ) go ( 'up' ) go ( 'down' )" at bounding box center [549, 147] width 112 height 237
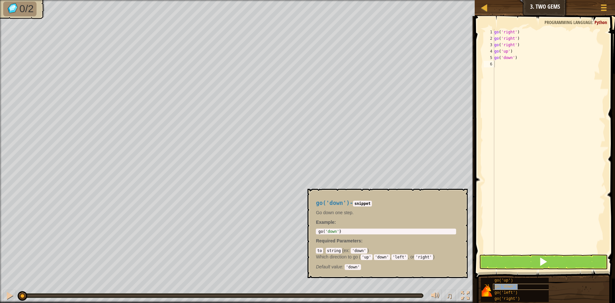
type textarea "go('down')"
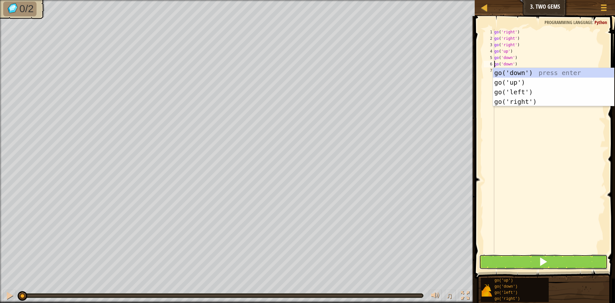
click at [515, 262] on button at bounding box center [543, 261] width 128 height 15
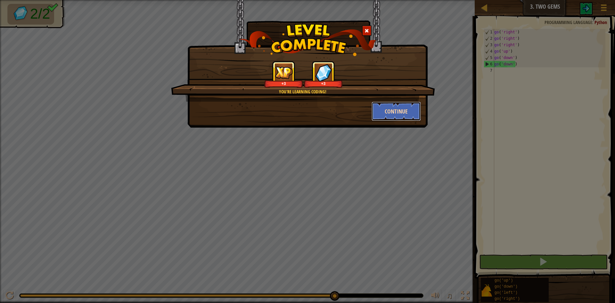
click at [402, 109] on button "Continue" at bounding box center [396, 111] width 50 height 19
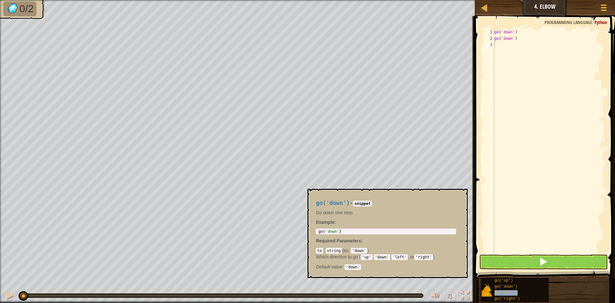
type textarea "go('left')"
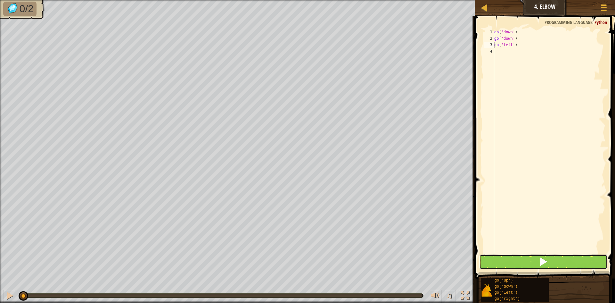
click at [512, 263] on button at bounding box center [543, 261] width 128 height 15
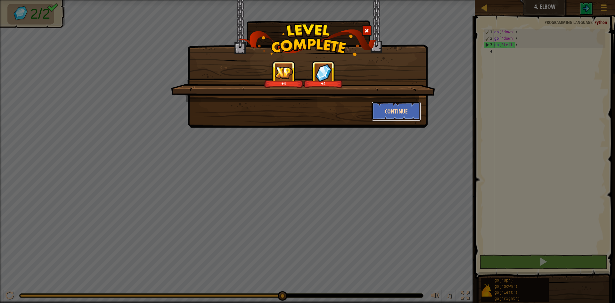
click at [386, 109] on button "Continue" at bounding box center [396, 111] width 50 height 19
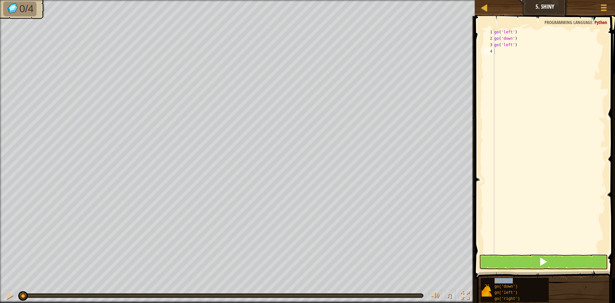
type textarea "go('up')"
click at [512, 59] on div "go ( 'left' ) go ( 'down' ) go ( 'left' ) go ( 'up' )" at bounding box center [549, 147] width 112 height 237
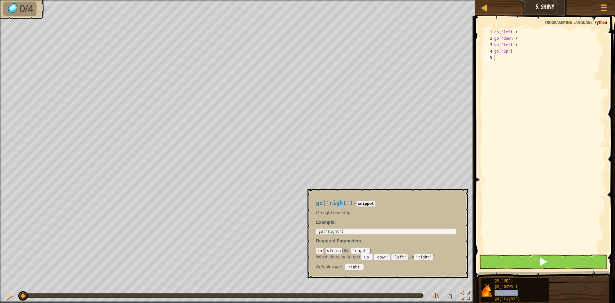
drag, startPoint x: 538, startPoint y: 302, endPoint x: 536, endPoint y: 298, distance: 4.6
click at [536, 298] on div "go('up') go('down') go('left') go('right')" at bounding box center [545, 289] width 130 height 25
type textarea "go('right')"
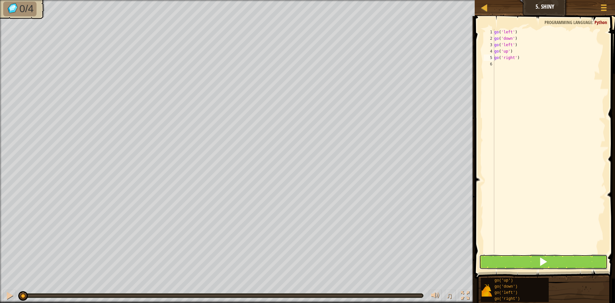
click at [526, 262] on button at bounding box center [543, 261] width 128 height 15
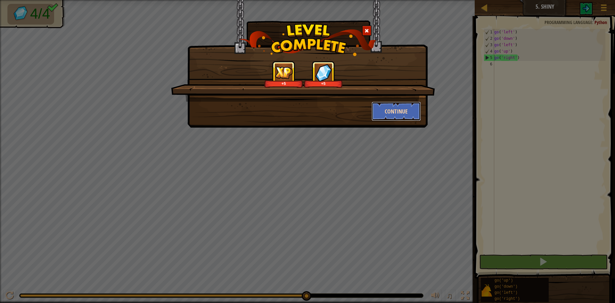
click at [390, 108] on button "Continue" at bounding box center [396, 111] width 50 height 19
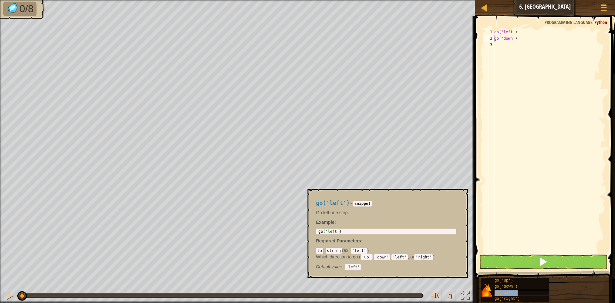
click at [510, 295] on div "go('left')" at bounding box center [523, 293] width 61 height 6
click at [522, 299] on div "go('right')" at bounding box center [523, 299] width 61 height 6
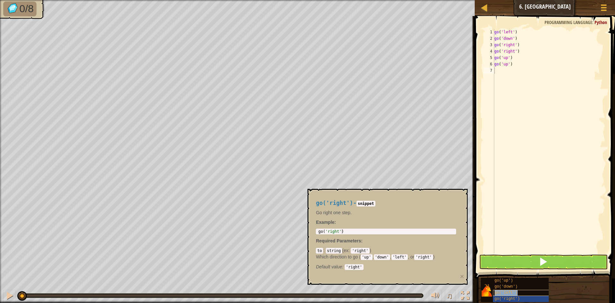
type textarea "go('left')"
click at [552, 262] on button at bounding box center [543, 261] width 128 height 15
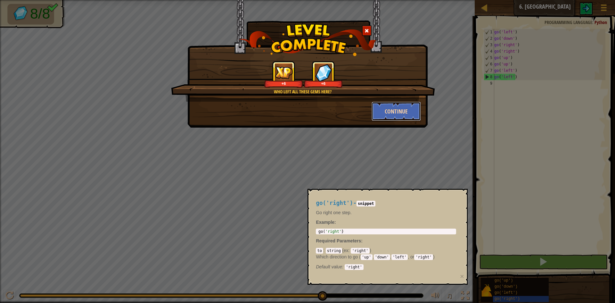
click at [402, 106] on button "Continue" at bounding box center [396, 111] width 50 height 19
